Goal: Task Accomplishment & Management: Use online tool/utility

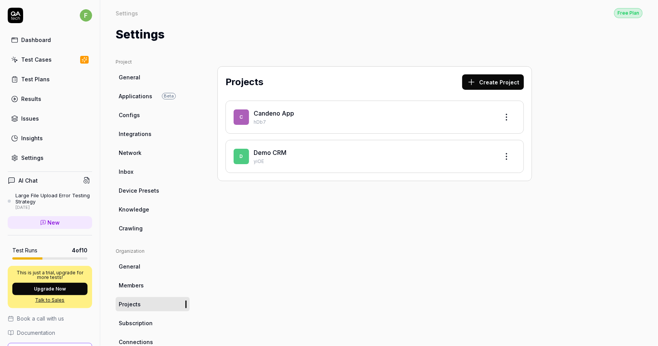
click at [39, 57] on div "Test Cases" at bounding box center [36, 59] width 30 height 8
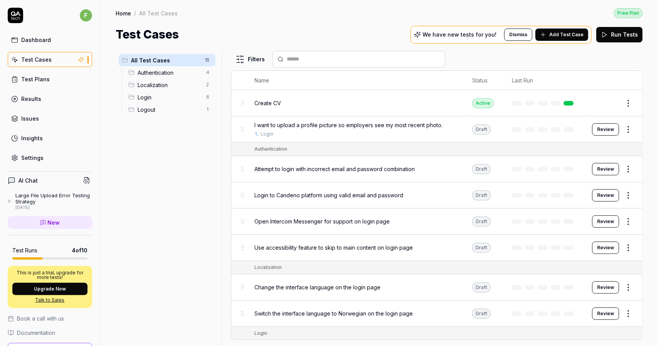
click at [329, 126] on span "I want to upload a profile picture so employers see my most recent photo." at bounding box center [348, 125] width 188 height 8
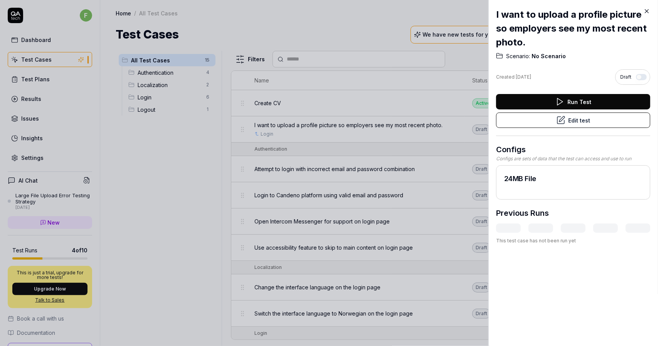
click at [556, 121] on icon at bounding box center [560, 120] width 9 height 9
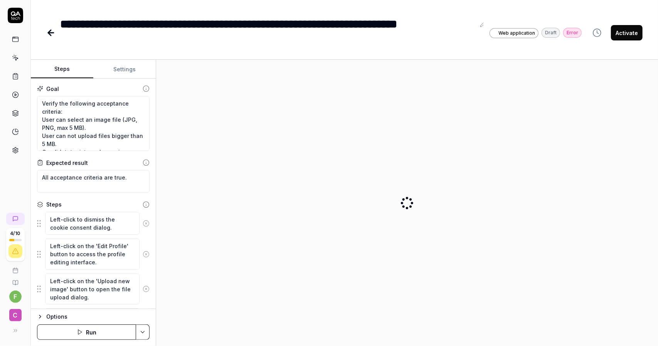
type textarea "*"
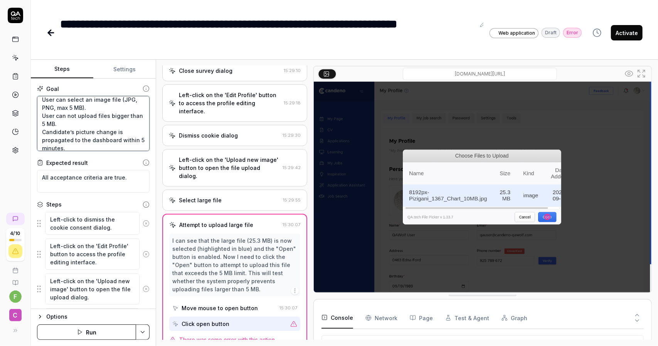
scroll to position [24, 0]
drag, startPoint x: 102, startPoint y: 142, endPoint x: 50, endPoint y: 132, distance: 52.2
click at [50, 132] on textarea "Verify the following acceptance criteria: User can select an image file (JPG, P…" at bounding box center [93, 123] width 113 height 55
click at [84, 135] on textarea "Verify the following acceptance criteria: User can select an image file (JPG, P…" at bounding box center [93, 123] width 113 height 55
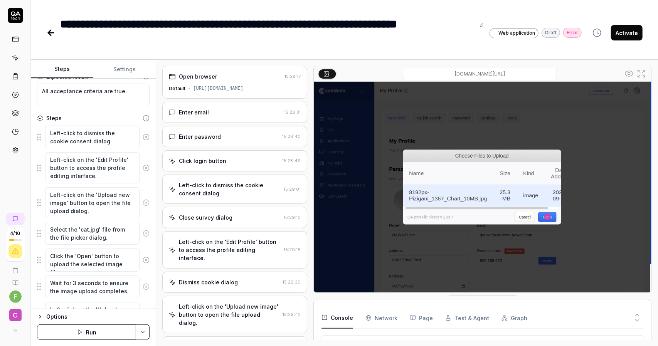
scroll to position [147, 0]
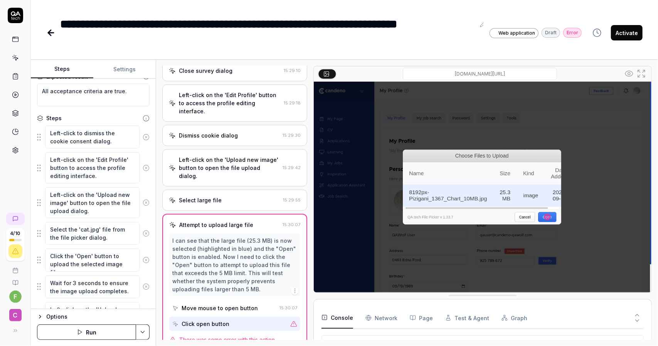
click at [228, 7] on div "**********" at bounding box center [344, 25] width 627 height 50
click at [247, 33] on div "**********" at bounding box center [267, 32] width 415 height 35
